Goal: Communication & Community: Participate in discussion

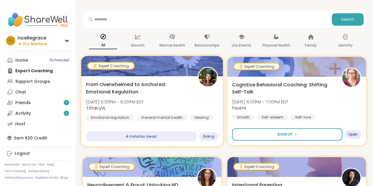
click at [138, 139] on div "4 minutes away!" at bounding box center [141, 136] width 111 height 10
click at [149, 93] on span "From Overwhelmed to Anchored: Emotional Regulation" at bounding box center [138, 88] width 105 height 14
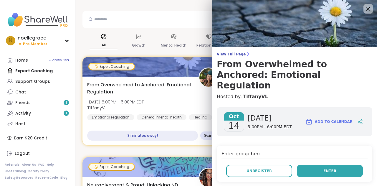
click at [310, 165] on button "Enter" at bounding box center [330, 171] width 66 height 12
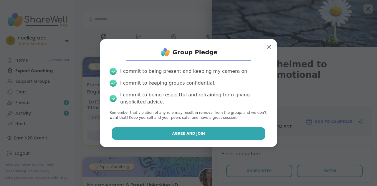
click at [207, 135] on button "Agree and Join" at bounding box center [188, 133] width 153 height 12
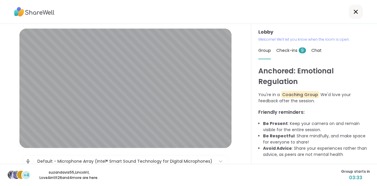
scroll to position [14, 0]
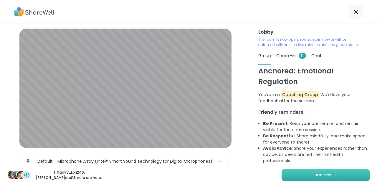
click at [283, 172] on button "Join now" at bounding box center [326, 175] width 88 height 12
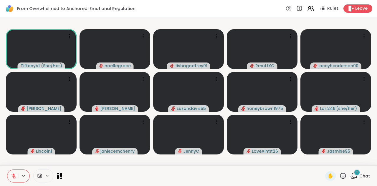
click at [356, 173] on span "1" at bounding box center [356, 172] width 1 height 5
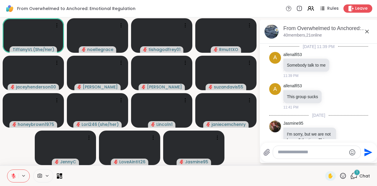
scroll to position [290, 0]
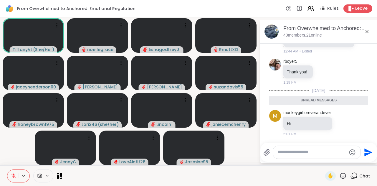
click at [353, 173] on icon at bounding box center [353, 175] width 7 height 7
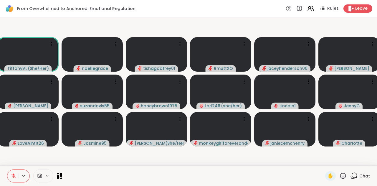
click at [49, 158] on video-player-container "TiffanyVL ( She/Her ) noellegrace tishagodfrey01 RmuttXO jaceyhenderson00 sharo…" at bounding box center [189, 91] width 370 height 143
click at [359, 179] on span "Chat" at bounding box center [364, 176] width 11 height 6
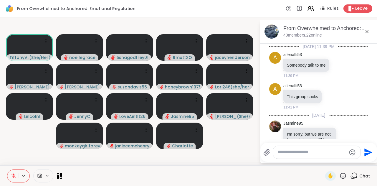
scroll to position [270, 0]
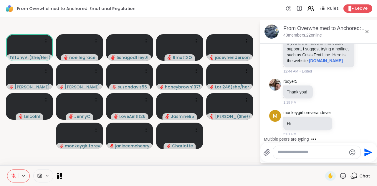
click at [326, 157] on div at bounding box center [317, 152] width 88 height 13
click at [289, 152] on textarea "Type your message" at bounding box center [312, 152] width 69 height 6
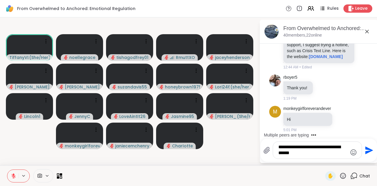
click at [331, 148] on textarea "**********" at bounding box center [312, 150] width 69 height 12
click at [330, 156] on textarea "**********" at bounding box center [312, 150] width 69 height 12
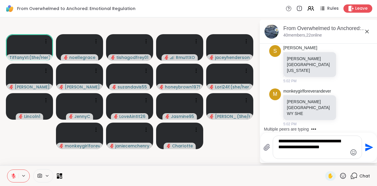
scroll to position [354, 0]
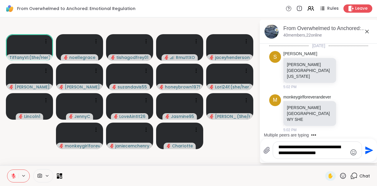
click at [318, 154] on textarea "**********" at bounding box center [312, 150] width 69 height 12
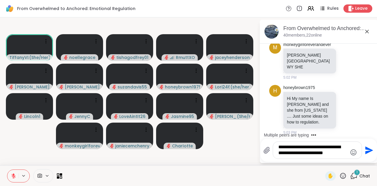
scroll to position [440, 0]
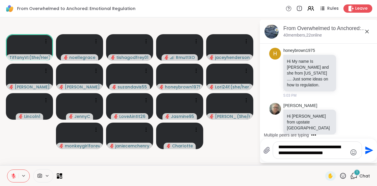
drag, startPoint x: 318, startPoint y: 154, endPoint x: 300, endPoint y: 152, distance: 18.4
click at [300, 152] on textarea "**********" at bounding box center [312, 150] width 69 height 12
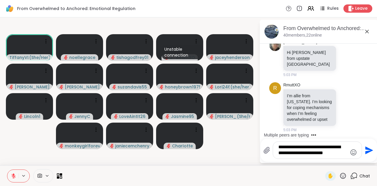
drag, startPoint x: 298, startPoint y: 153, endPoint x: 345, endPoint y: 154, distance: 47.4
click at [345, 155] on textarea "**********" at bounding box center [312, 150] width 69 height 12
click at [345, 154] on textarea "**********" at bounding box center [312, 150] width 69 height 12
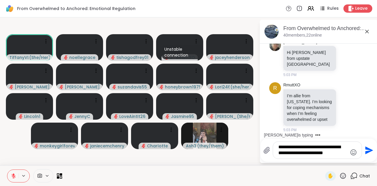
drag, startPoint x: 346, startPoint y: 152, endPoint x: 298, endPoint y: 152, distance: 48.6
click at [298, 152] on textarea "**********" at bounding box center [312, 150] width 69 height 12
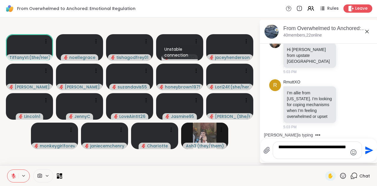
scroll to position [544, 0]
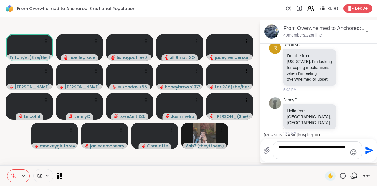
click at [332, 147] on textarea "**********" at bounding box center [312, 150] width 69 height 12
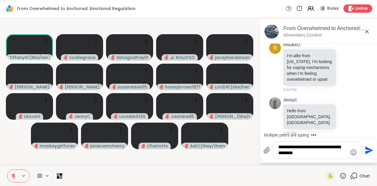
click at [329, 159] on div "**********" at bounding box center [317, 149] width 89 height 17
click at [328, 154] on textarea "**********" at bounding box center [312, 150] width 69 height 12
type textarea "**********"
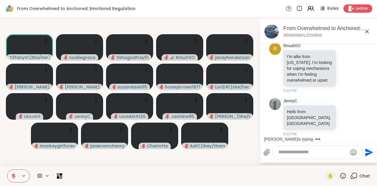
scroll to position [589, 0]
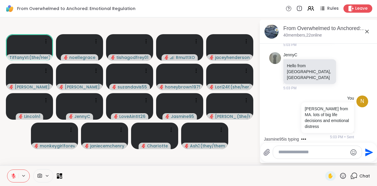
click at [369, 30] on icon at bounding box center [367, 31] width 7 height 7
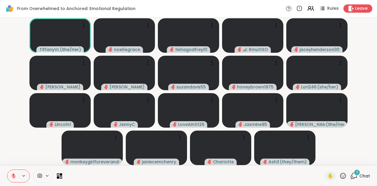
click at [354, 175] on div "3" at bounding box center [357, 172] width 6 height 6
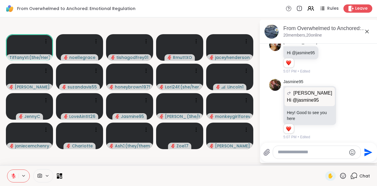
scroll to position [1094, 0]
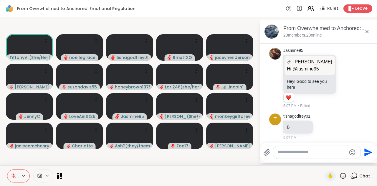
click at [291, 154] on textarea "Type your message" at bounding box center [312, 152] width 69 height 6
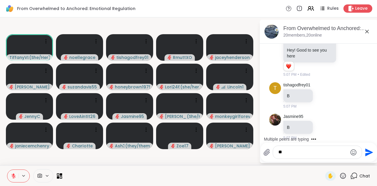
type textarea "*"
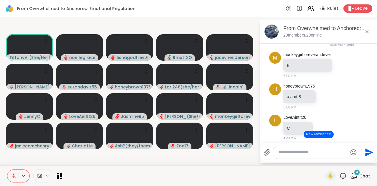
scroll to position [1389, 0]
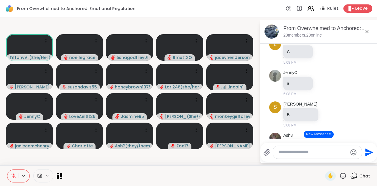
click at [176, 175] on div at bounding box center [194, 175] width 256 height 13
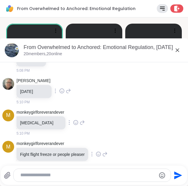
scroll to position [1351, 0]
click at [176, 51] on icon at bounding box center [178, 50] width 4 height 4
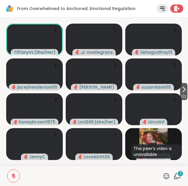
click at [174, 176] on icon at bounding box center [177, 175] width 7 height 7
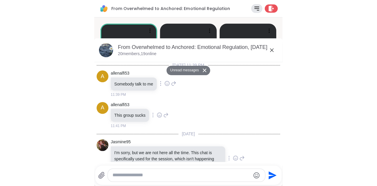
scroll to position [1589, 0]
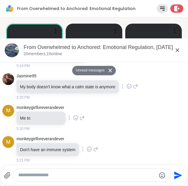
click at [174, 52] on icon at bounding box center [177, 50] width 7 height 7
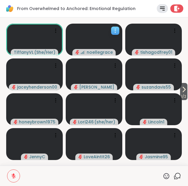
drag, startPoint x: 113, startPoint y: 46, endPoint x: 103, endPoint y: 44, distance: 10.1
click at [103, 44] on video at bounding box center [94, 40] width 57 height 32
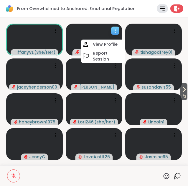
click at [99, 33] on video at bounding box center [94, 40] width 57 height 32
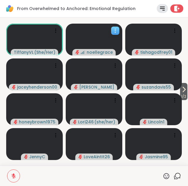
click at [114, 29] on icon at bounding box center [115, 31] width 6 height 6
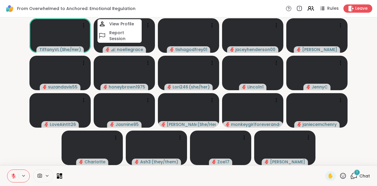
click at [40, 180] on div at bounding box center [43, 175] width 20 height 13
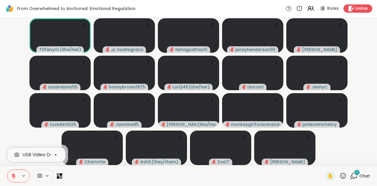
click at [32, 154] on div "USB Video Device" at bounding box center [42, 154] width 40 height 7
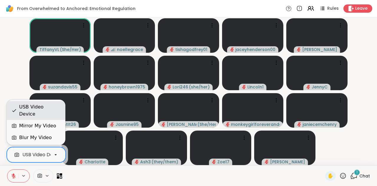
click at [34, 115] on div "USB Video Device" at bounding box center [39, 110] width 41 height 14
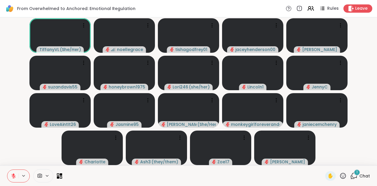
click at [103, 177] on div at bounding box center [194, 175] width 256 height 13
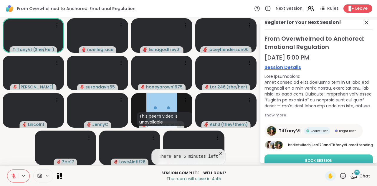
scroll to position [0, 0]
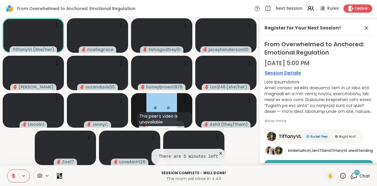
click at [353, 177] on icon at bounding box center [353, 175] width 7 height 7
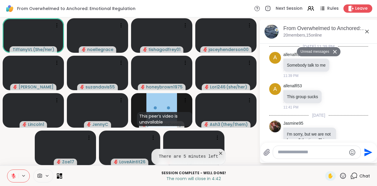
scroll to position [2927, 0]
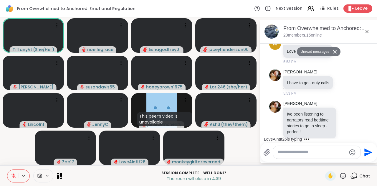
click at [353, 177] on icon at bounding box center [353, 175] width 7 height 7
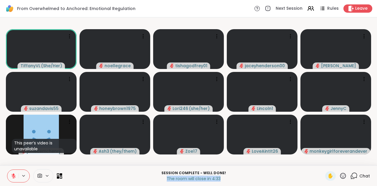
drag, startPoint x: 164, startPoint y: 180, endPoint x: 223, endPoint y: 179, distance: 59.5
click at [223, 179] on p "The room will close in 4:33" at bounding box center [194, 179] width 256 height 6
click at [223, 179] on p "The room will close in 4:32" at bounding box center [194, 179] width 256 height 6
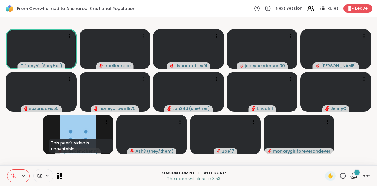
click at [351, 176] on icon at bounding box center [353, 177] width 4 height 4
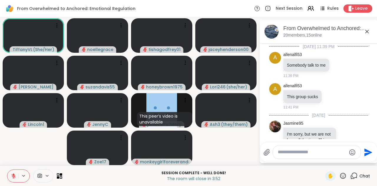
scroll to position [2964, 0]
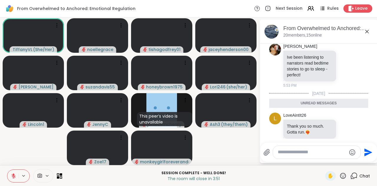
click at [296, 153] on textarea "Type your message" at bounding box center [312, 152] width 69 height 6
type textarea "******"
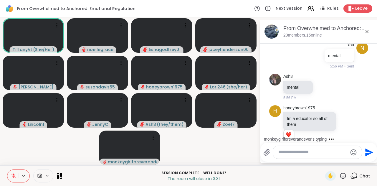
scroll to position [3089, 0]
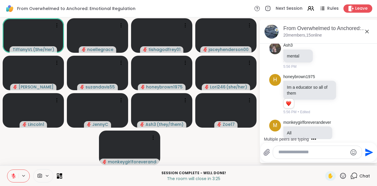
click at [369, 31] on icon at bounding box center [367, 31] width 7 height 7
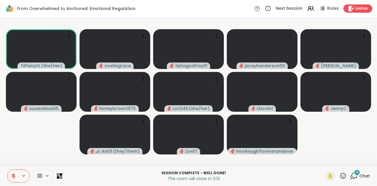
click at [352, 178] on icon at bounding box center [355, 175] width 6 height 5
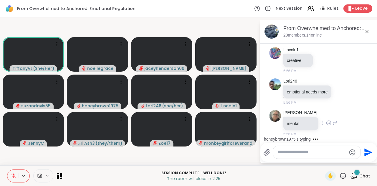
scroll to position [3356, 0]
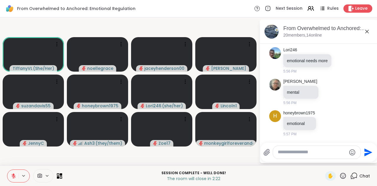
click at [326, 154] on textarea "Type your message" at bounding box center [312, 152] width 69 height 6
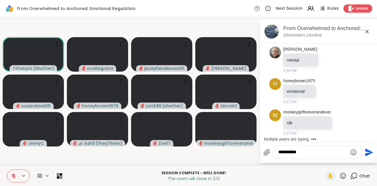
scroll to position [3419, 0]
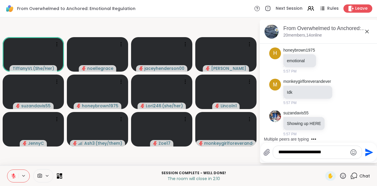
type textarea "**********"
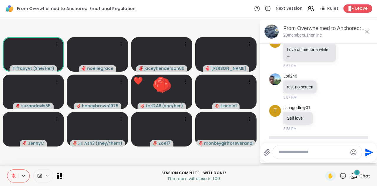
scroll to position [3635, 0]
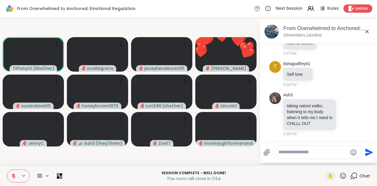
click at [367, 32] on icon at bounding box center [367, 31] width 7 height 7
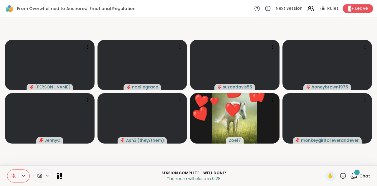
click at [355, 10] on span "Leave" at bounding box center [361, 9] width 13 height 6
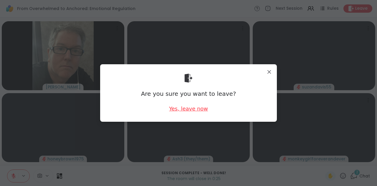
click at [191, 111] on div "Yes, leave now" at bounding box center [188, 108] width 39 height 7
